Goal: Task Accomplishment & Management: Use online tool/utility

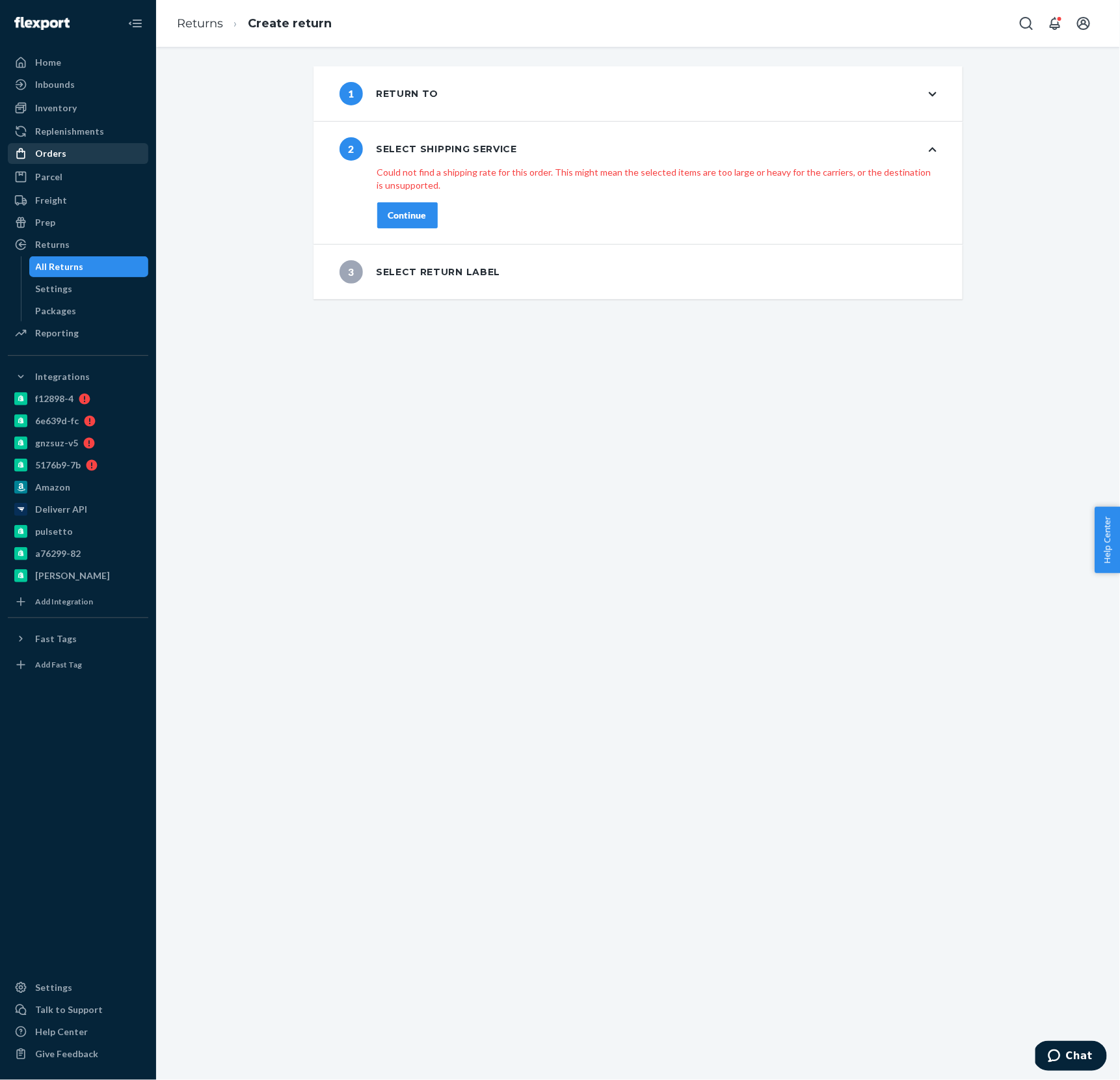
click at [55, 155] on div "Orders" at bounding box center [51, 154] width 31 height 13
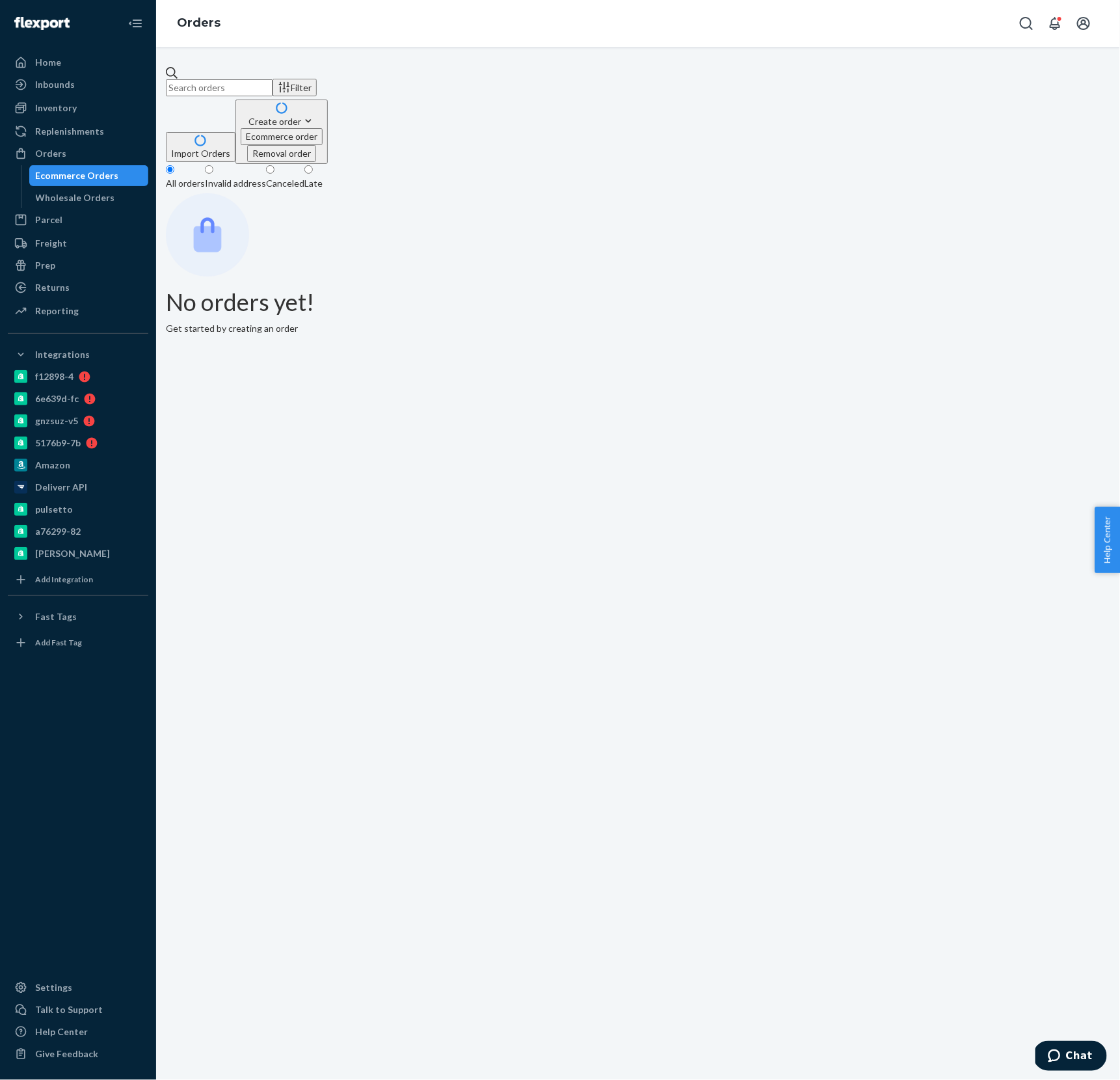
click at [272, 89] on input "text" at bounding box center [220, 87] width 107 height 17
paste input "[EMAIL_ADDRESS][DOMAIN_NAME]"
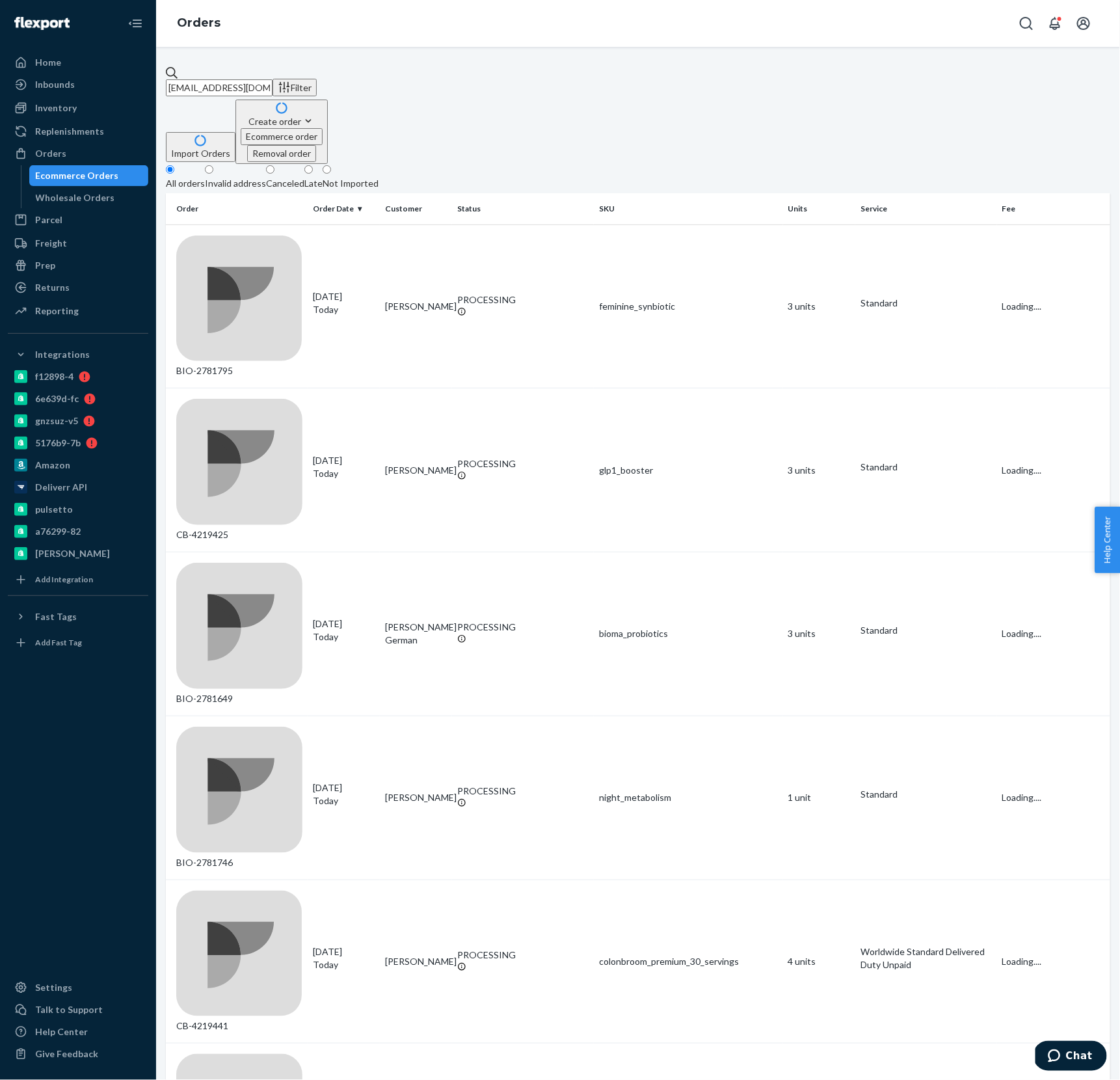
type input "[EMAIL_ADDRESS][DOMAIN_NAME]"
click at [682, 100] on div "Import Orders Create order Ecommerce order Removal order" at bounding box center [639, 132] width 945 height 64
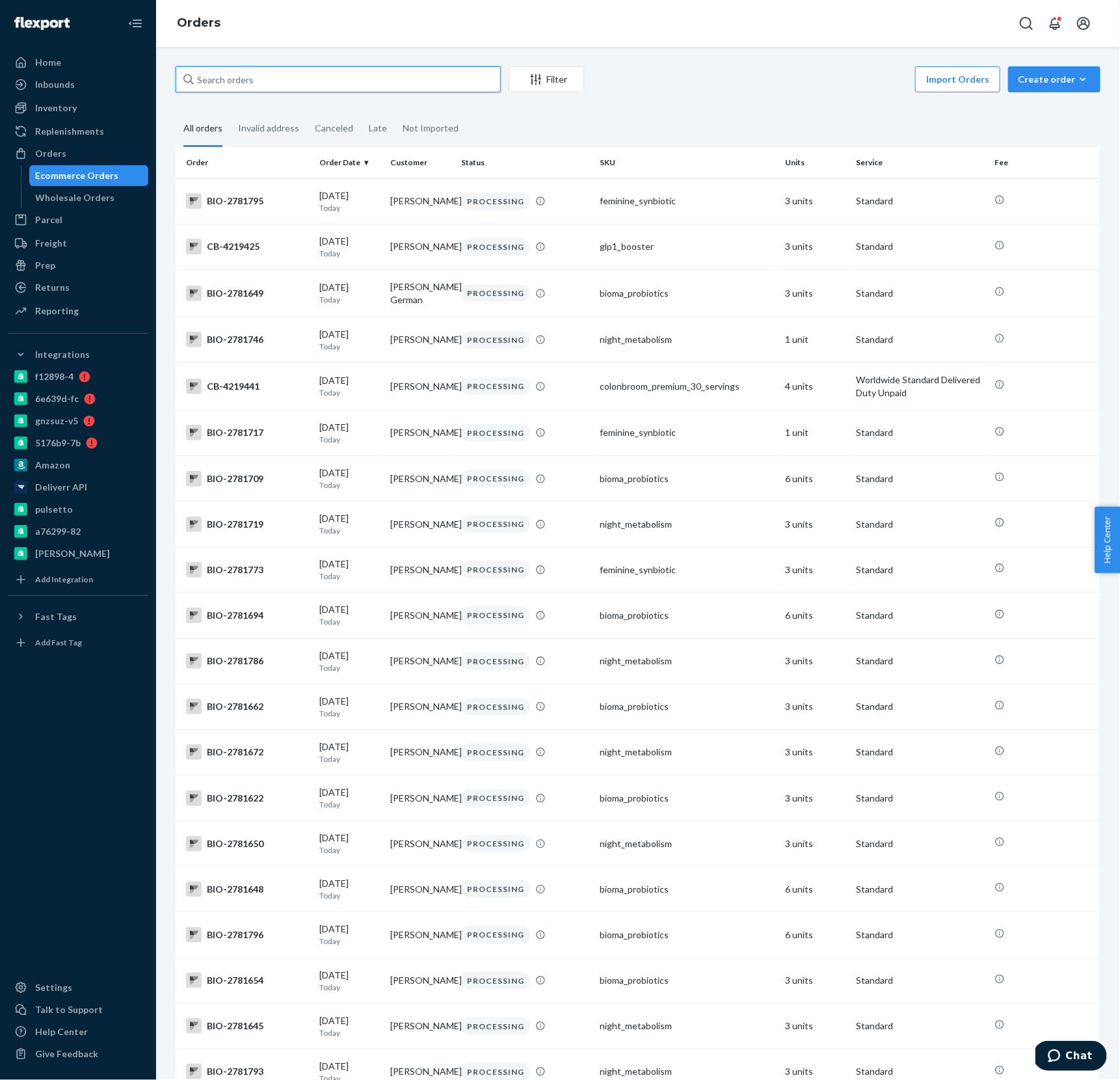
drag, startPoint x: 444, startPoint y: 86, endPoint x: 434, endPoint y: 84, distance: 10.2
click at [440, 85] on input "text" at bounding box center [337, 80] width 325 height 26
paste input "[EMAIL_ADDRESS][DOMAIN_NAME]"
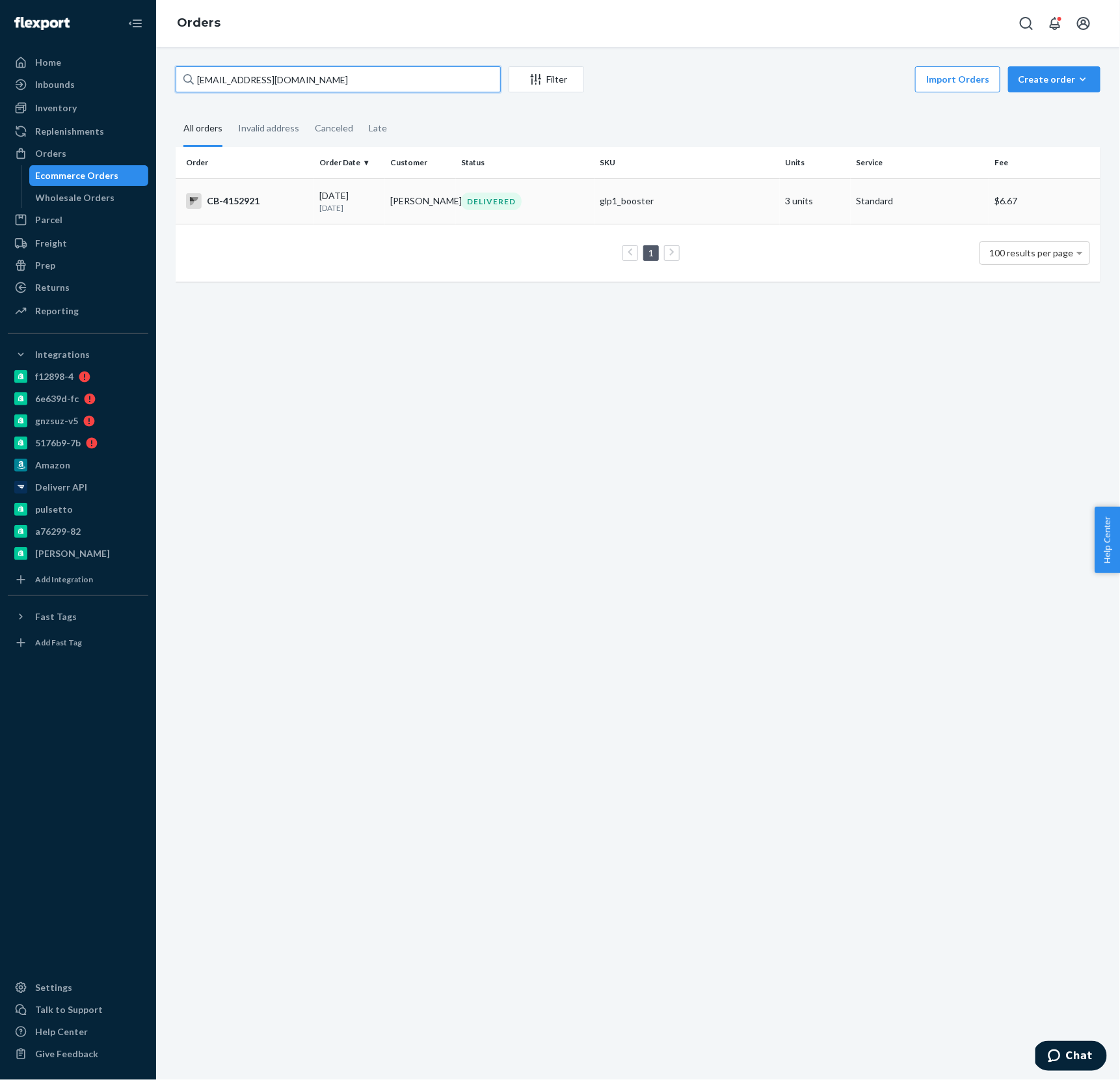
type input "[EMAIL_ADDRESS][DOMAIN_NAME]"
click at [690, 210] on td "glp1_booster" at bounding box center [687, 201] width 185 height 45
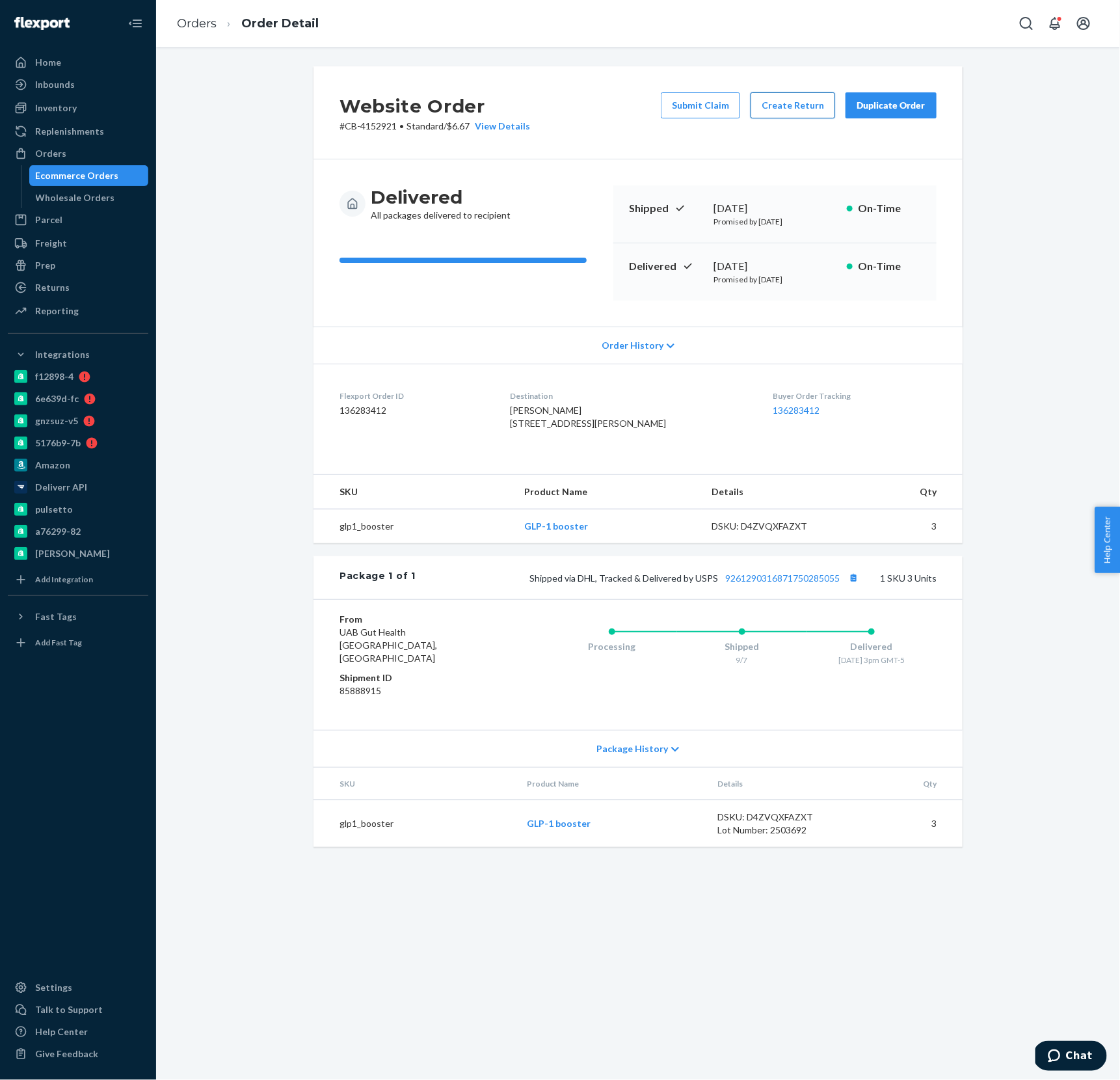
click at [804, 114] on button "Create Return" at bounding box center [792, 105] width 85 height 26
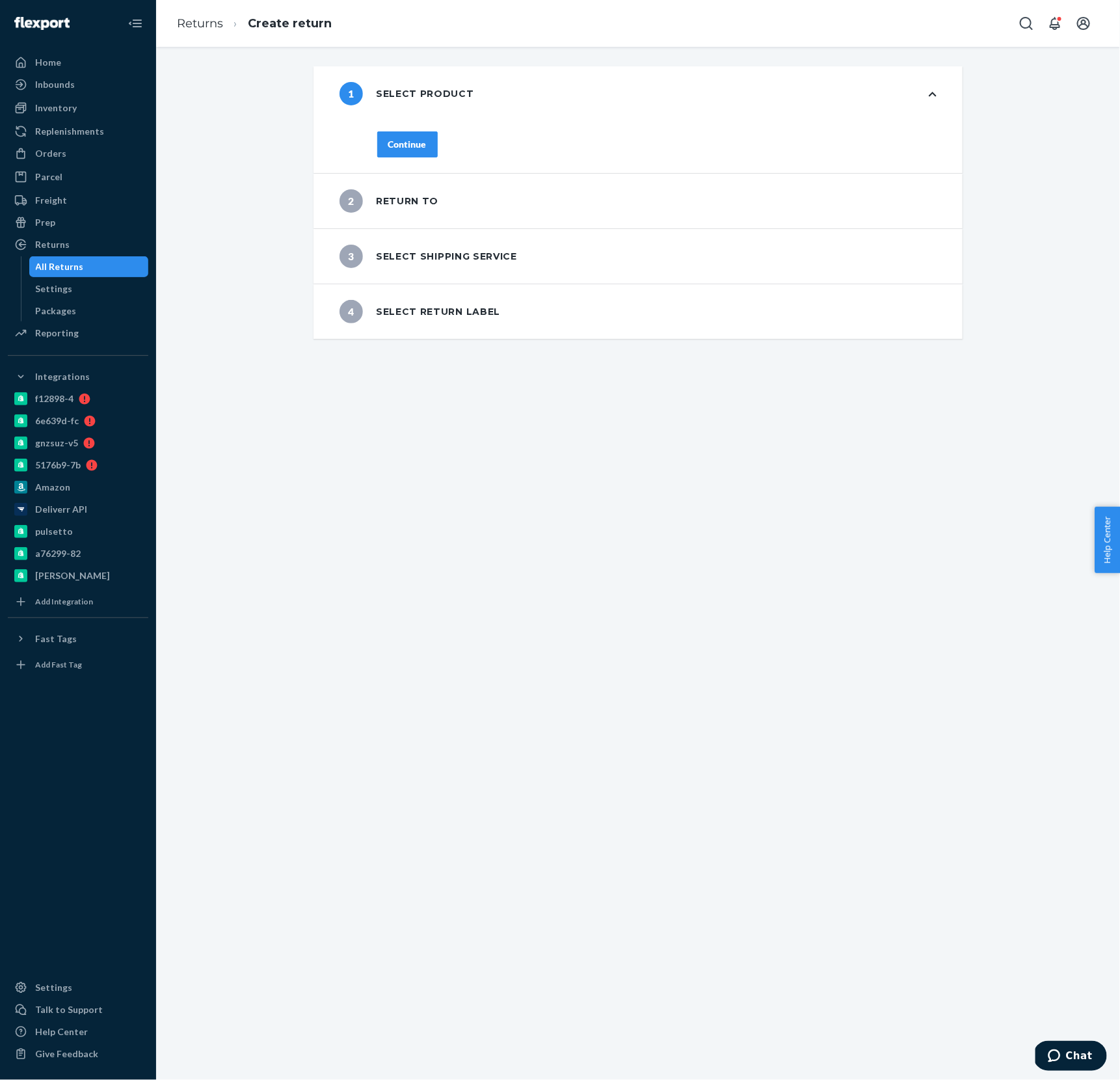
click at [406, 149] on div "Continue" at bounding box center [407, 145] width 39 height 13
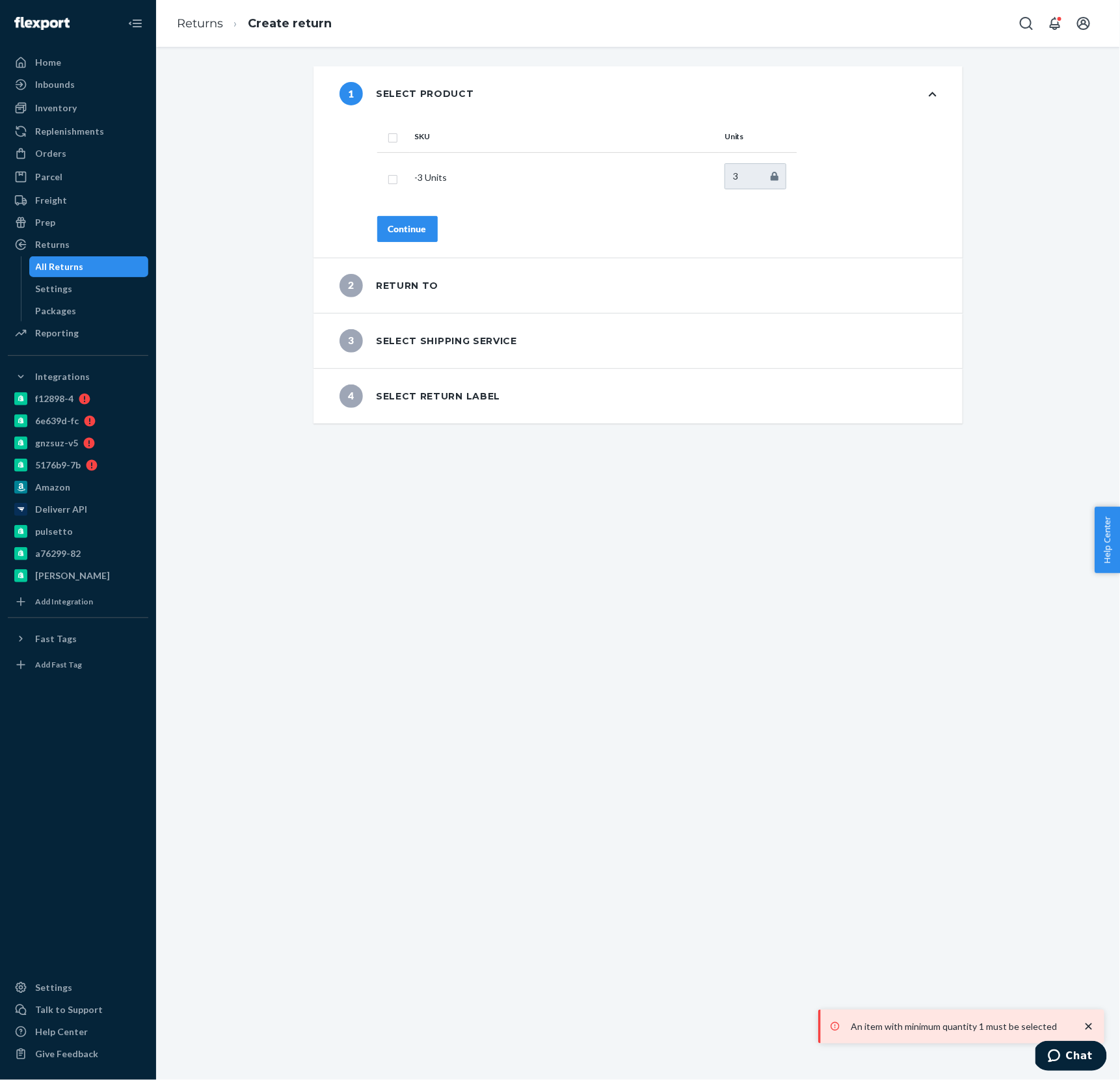
click at [411, 151] on th "SKU" at bounding box center [565, 137] width 309 height 31
click at [398, 178] on td at bounding box center [394, 178] width 33 height 51
click at [396, 181] on input "checkbox" at bounding box center [393, 178] width 11 height 14
checkbox input "true"
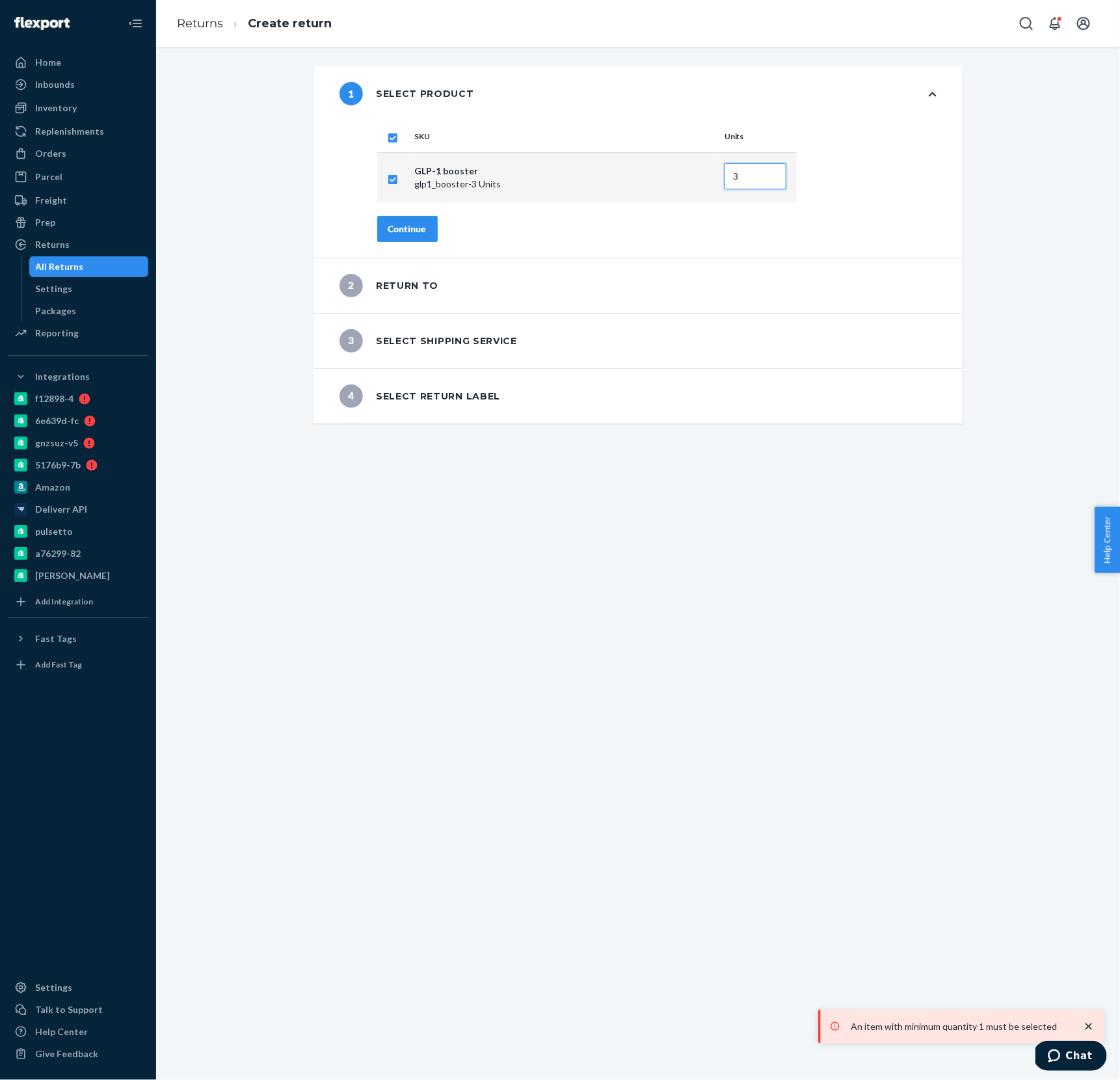
click at [745, 179] on input "3" at bounding box center [755, 176] width 62 height 26
drag, startPoint x: 751, startPoint y: 179, endPoint x: 671, endPoint y: 182, distance: 80.1
click at [675, 180] on tr "GLP-1 booster glp1_booster - 3 Units 3" at bounding box center [588, 178] width 420 height 51
type input "2"
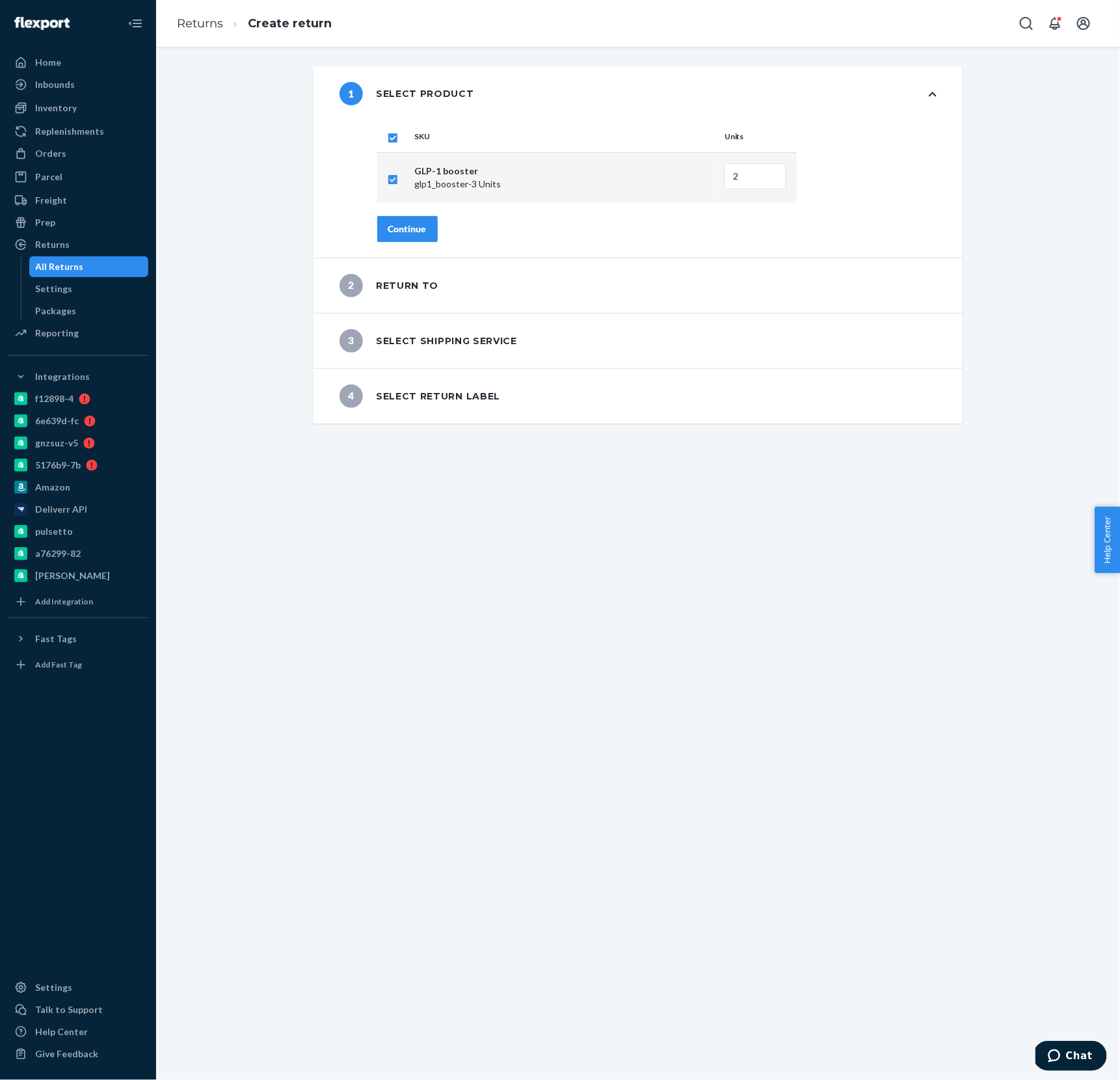
click at [867, 216] on div "Continue" at bounding box center [658, 229] width 560 height 26
click at [446, 241] on div "Continue" at bounding box center [658, 229] width 560 height 26
click at [411, 235] on div "Continue" at bounding box center [407, 229] width 39 height 13
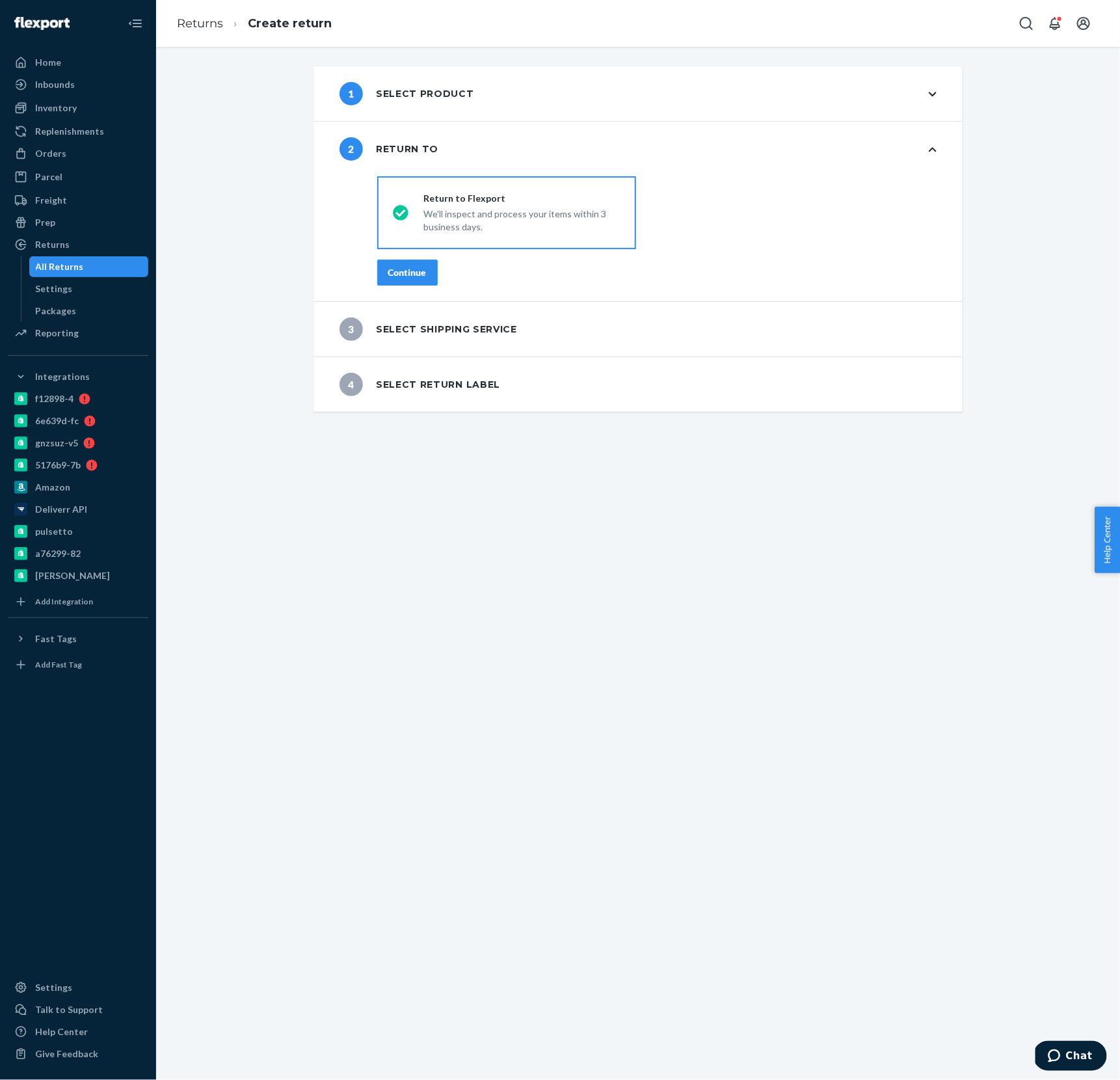
click at [411, 282] on button "Continue" at bounding box center [408, 272] width 61 height 26
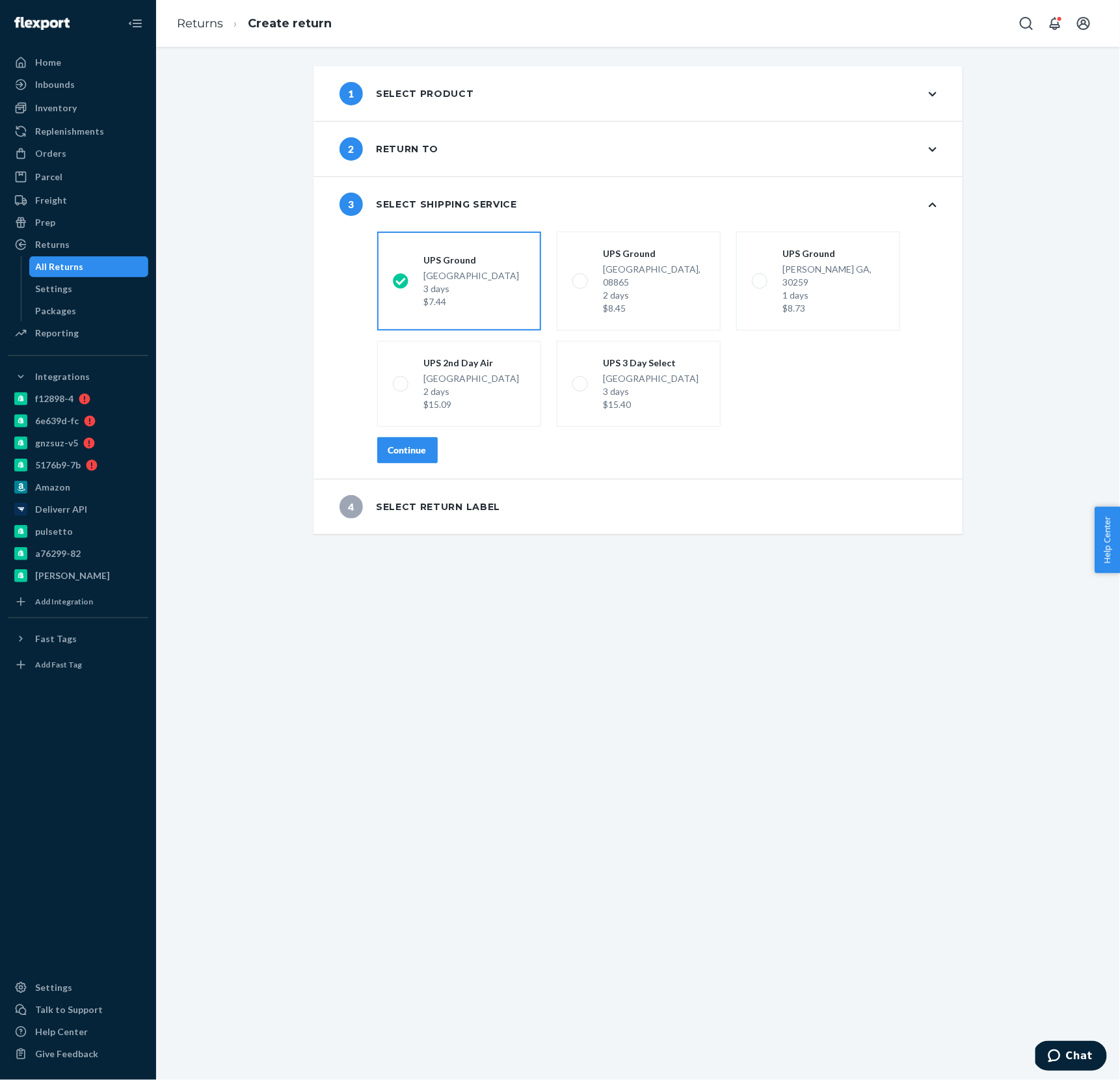
click at [420, 444] on div "Continue" at bounding box center [407, 450] width 39 height 13
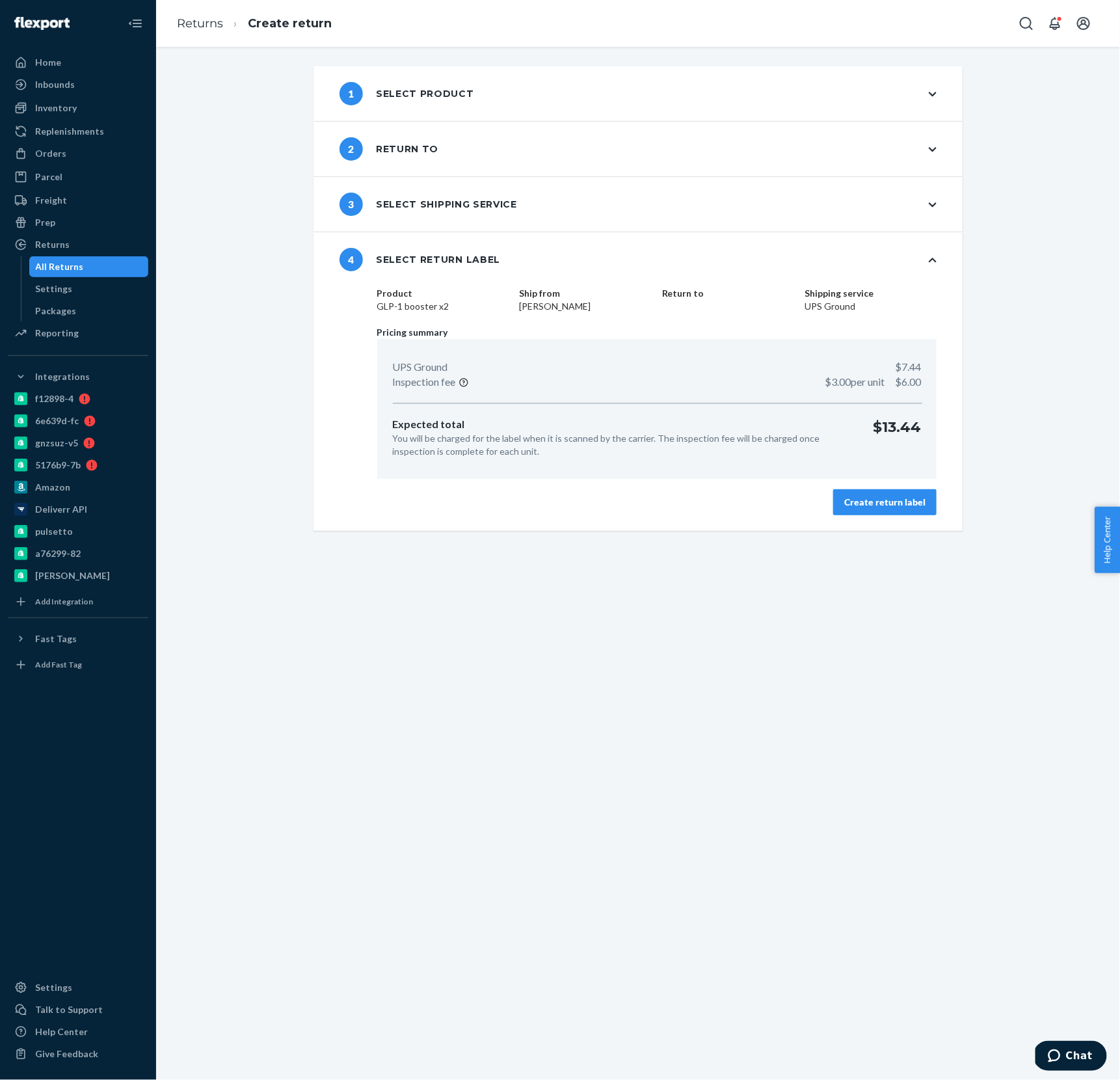
click at [871, 499] on div "Create return label" at bounding box center [885, 502] width 81 height 13
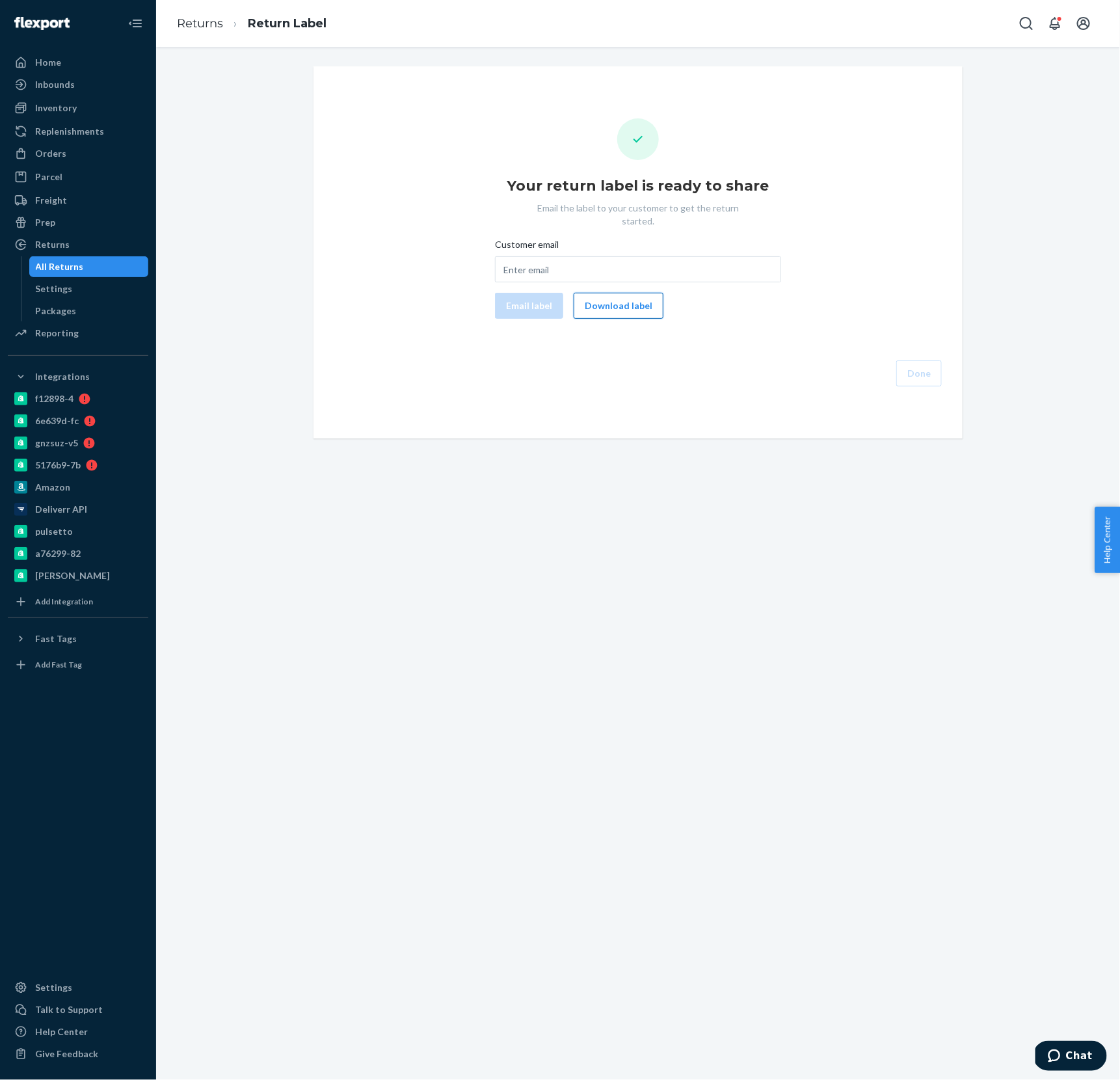
click at [616, 294] on button "Download label" at bounding box center [618, 306] width 90 height 26
